Goal: Task Accomplishment & Management: Use online tool/utility

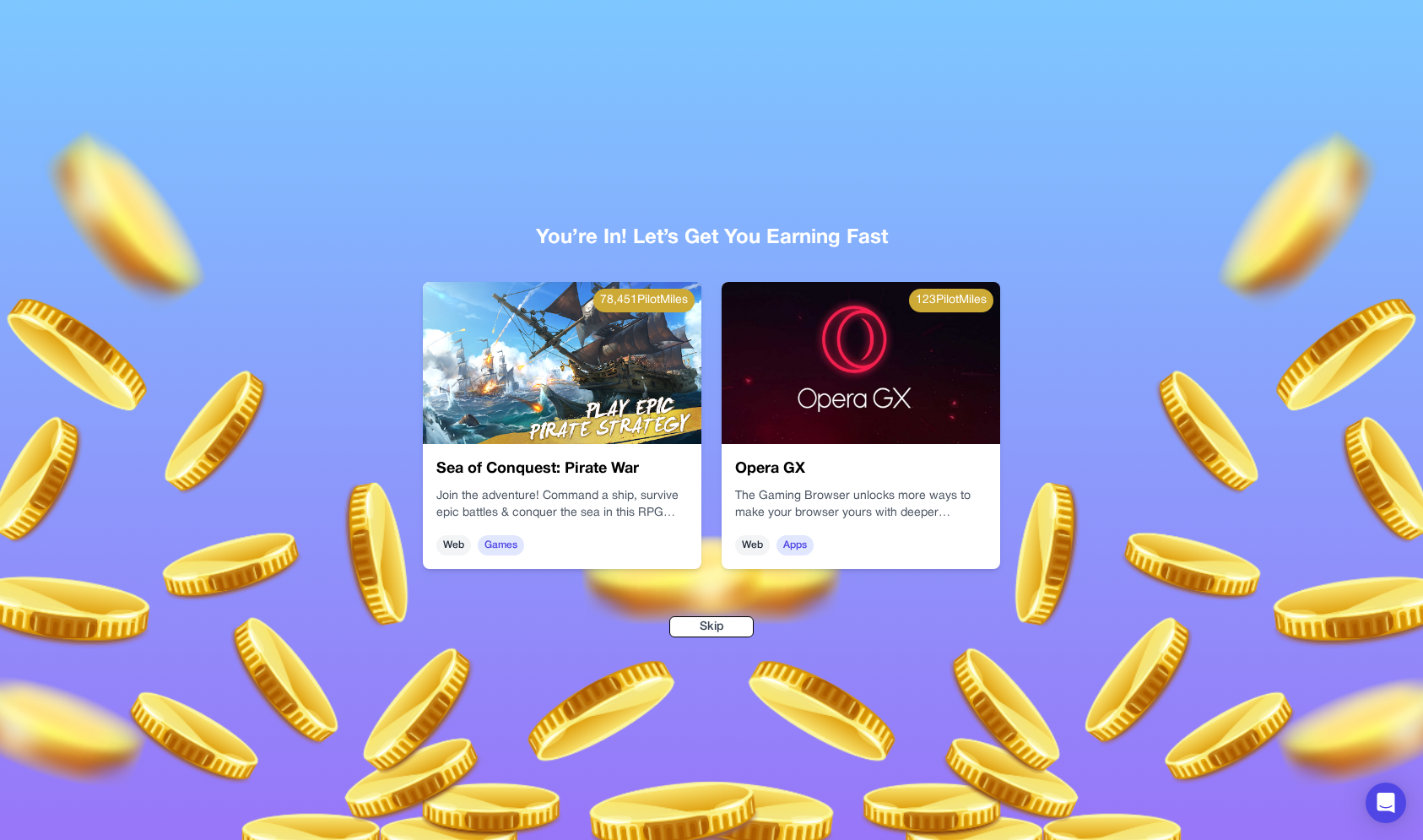
click at [791, 164] on div at bounding box center [342, 546] width 1423 height 840
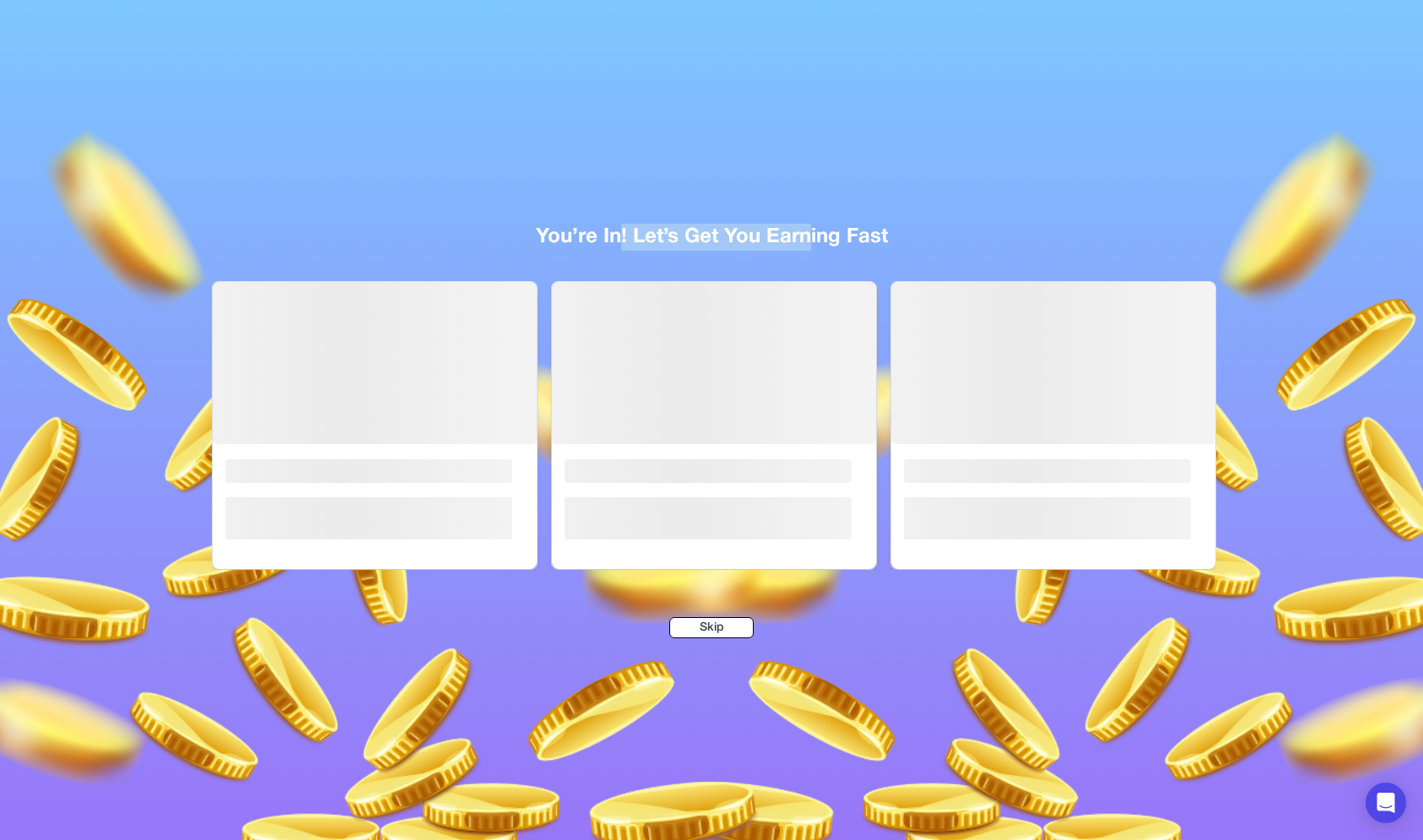
drag, startPoint x: 623, startPoint y: 238, endPoint x: 804, endPoint y: 239, distance: 181.0
click at [804, 239] on div "You’re In! Let’s Get You Earning Fast" at bounding box center [711, 237] width 1027 height 27
click at [803, 239] on div "You’re In! Let’s Get You Earning Fast" at bounding box center [711, 237] width 1027 height 27
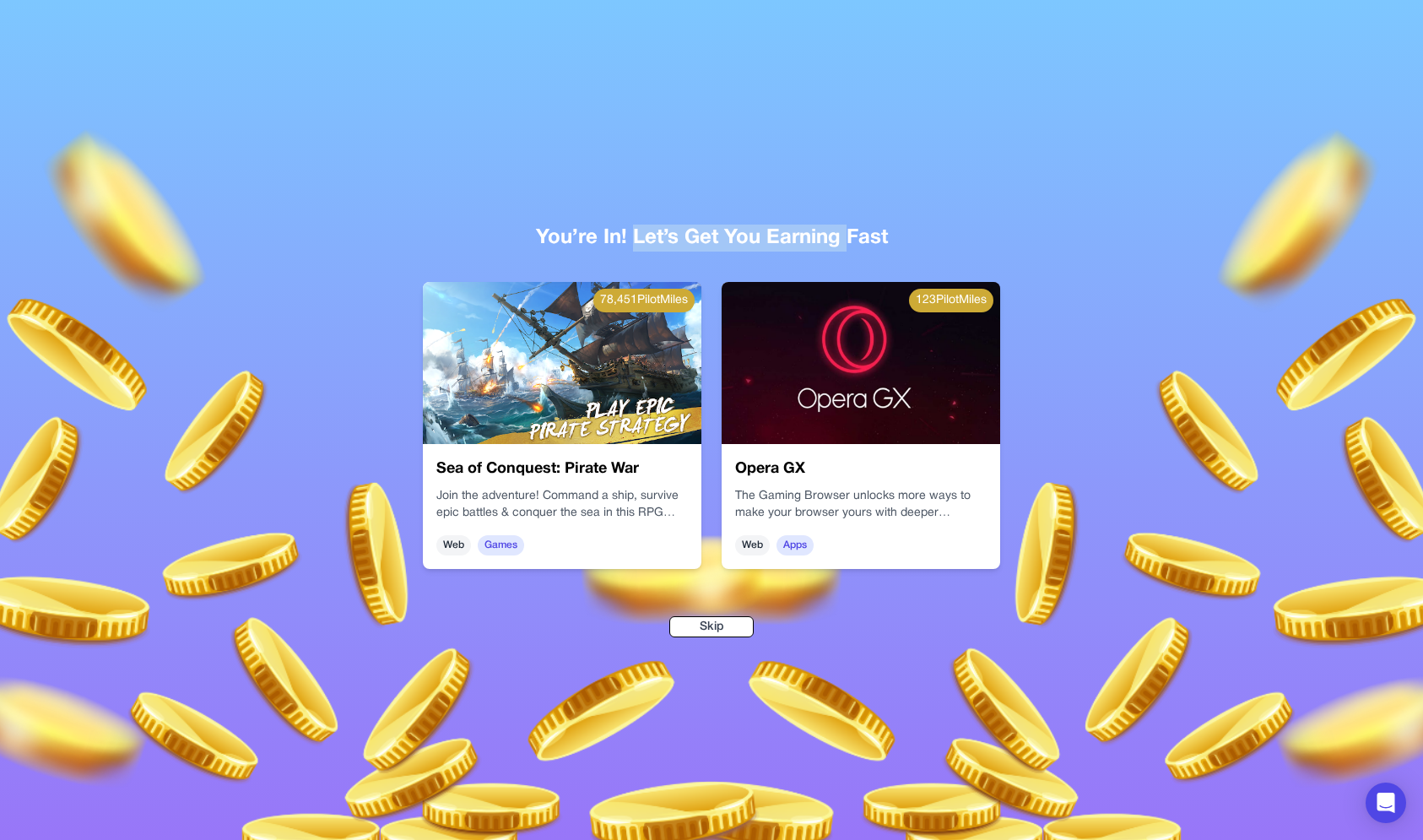
drag, startPoint x: 846, startPoint y: 241, endPoint x: 635, endPoint y: 237, distance: 211.0
click at [635, 238] on div "You’re In! Let’s Get You Earning Fast" at bounding box center [711, 238] width 1027 height 27
click at [635, 237] on div "You’re In! Let’s Get You Earning Fast" at bounding box center [711, 238] width 1027 height 27
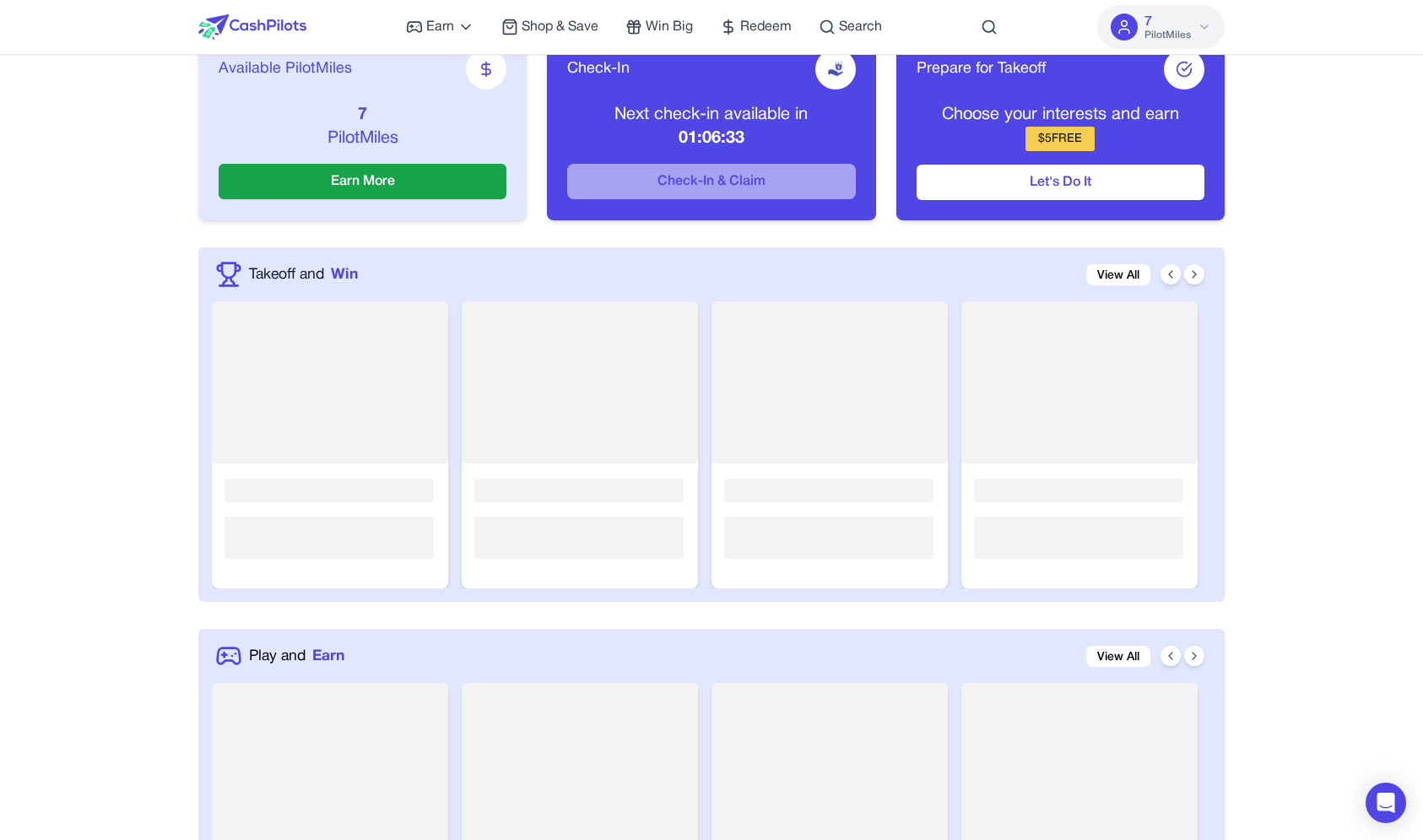
scroll to position [673, 0]
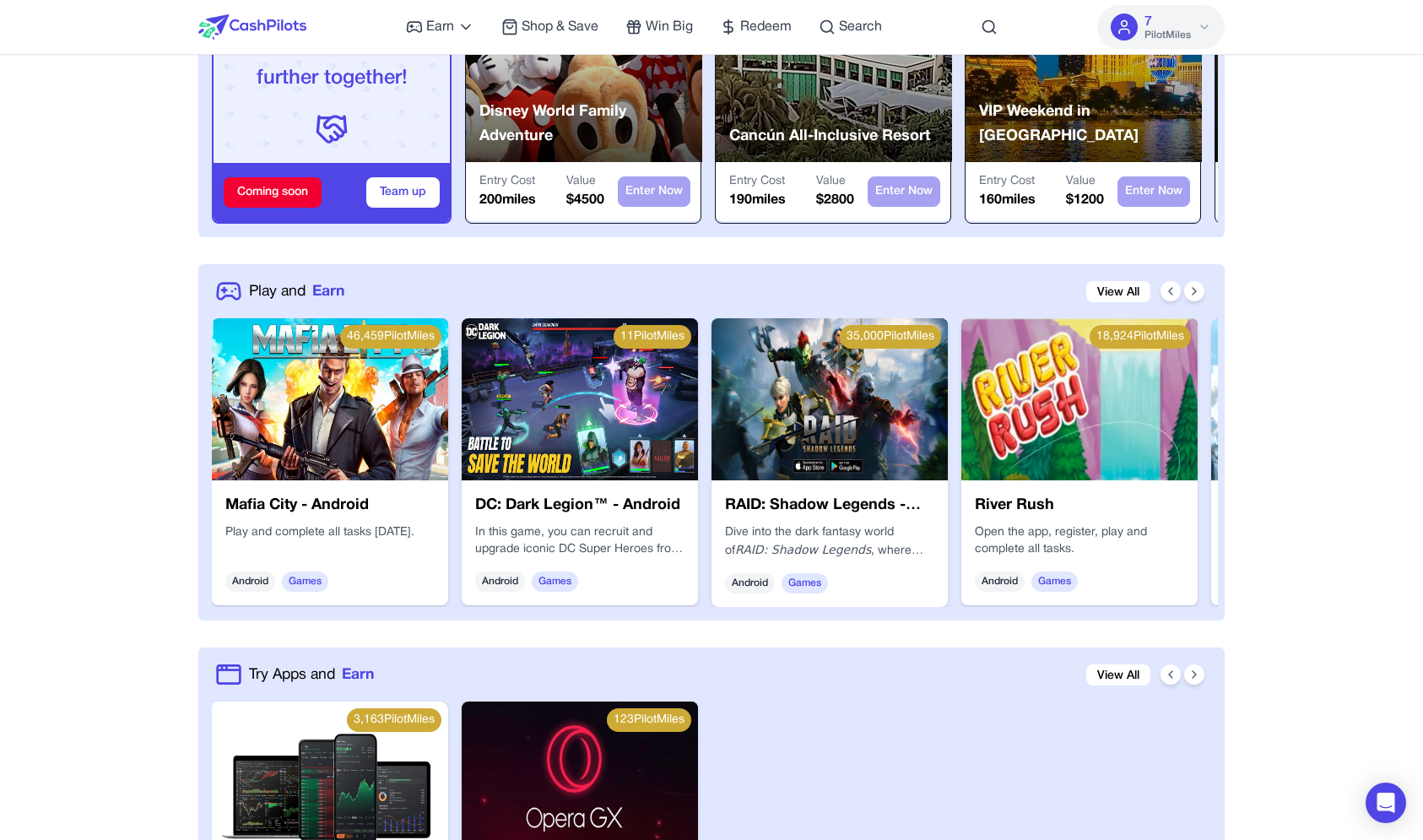
click at [386, 376] on img at bounding box center [330, 399] width 237 height 162
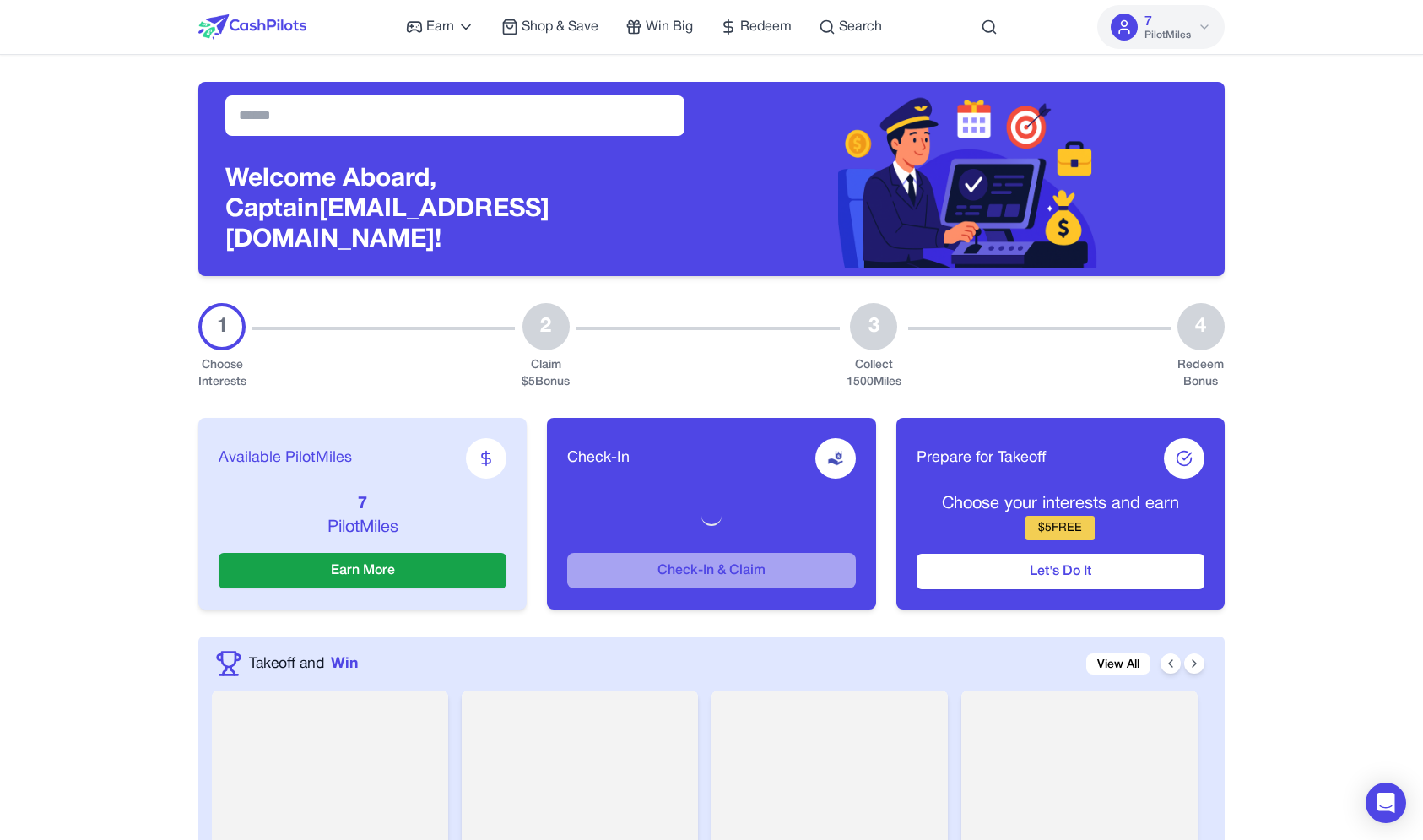
scroll to position [885, 0]
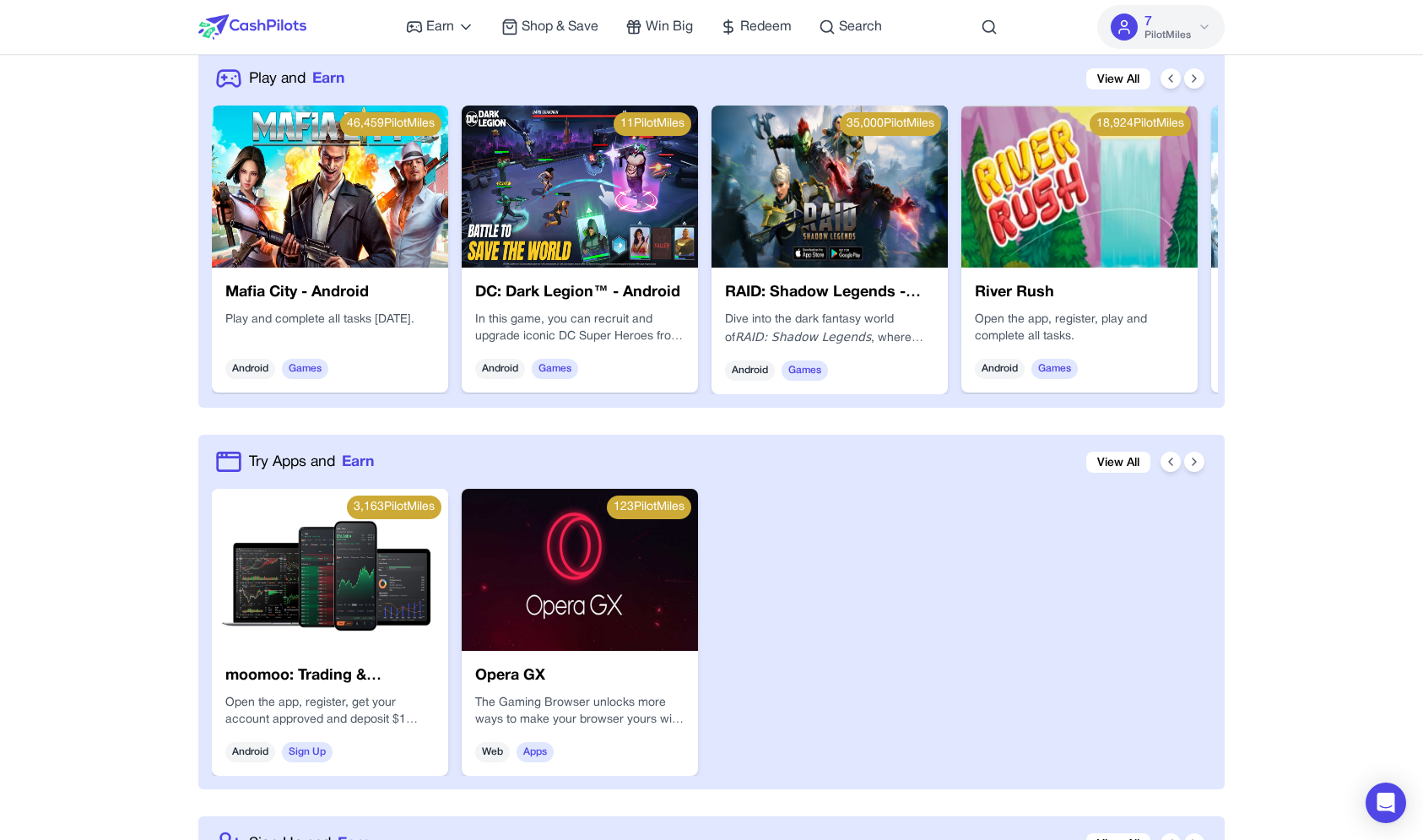
click at [636, 267] on div "DC: Dark Legion™ - Android In this game, you can recruit and upgrade iconic DC …" at bounding box center [580, 330] width 237 height 125
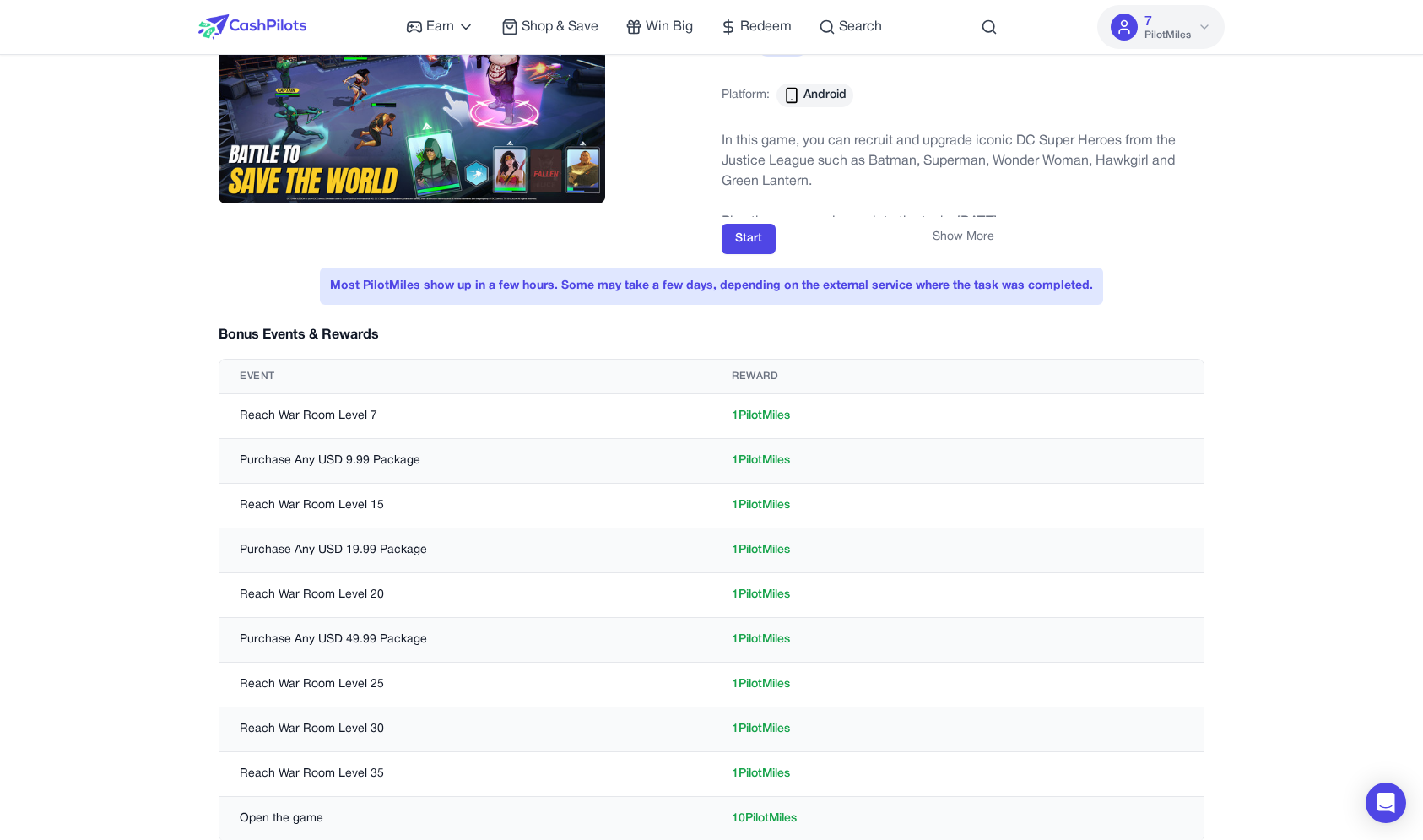
scroll to position [140, 0]
